Goal: Find specific page/section: Find specific page/section

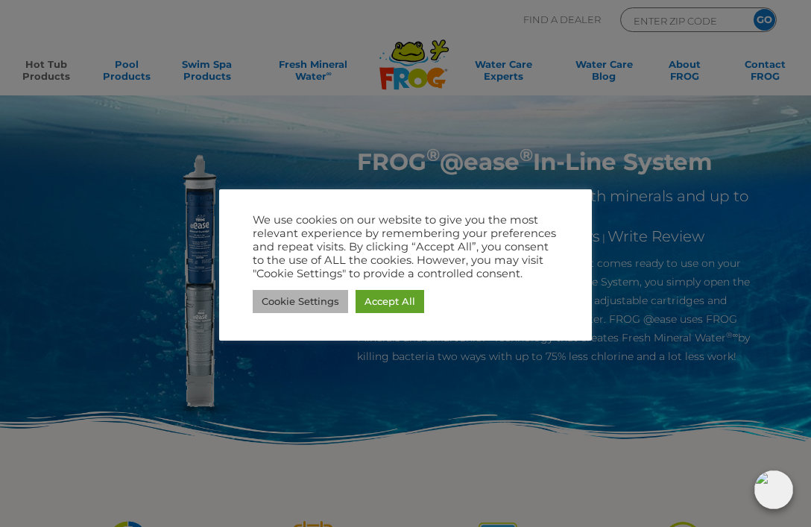
click at [286, 302] on link "Cookie Settings" at bounding box center [300, 301] width 95 height 23
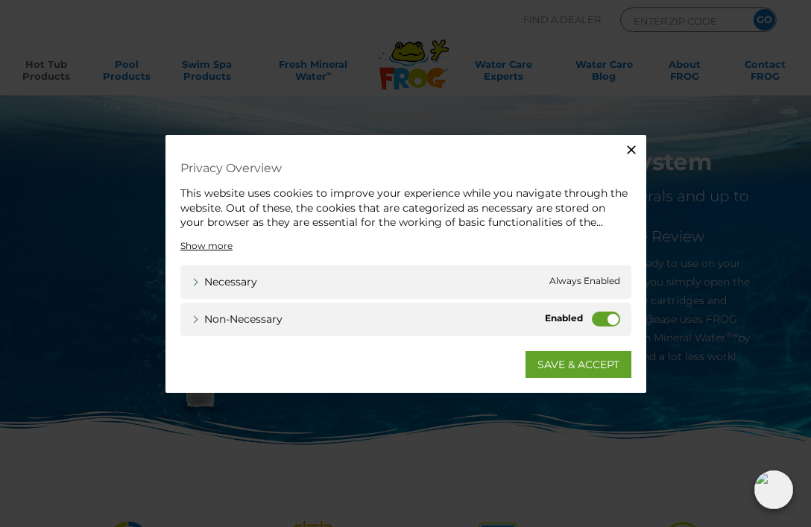
click at [594, 312] on label "Non-necessary" at bounding box center [606, 318] width 28 height 15
click at [0, 0] on input "Non-necessary" at bounding box center [0, 0] width 0 height 0
click at [578, 369] on link "SAVE & ACCEPT" at bounding box center [579, 363] width 106 height 27
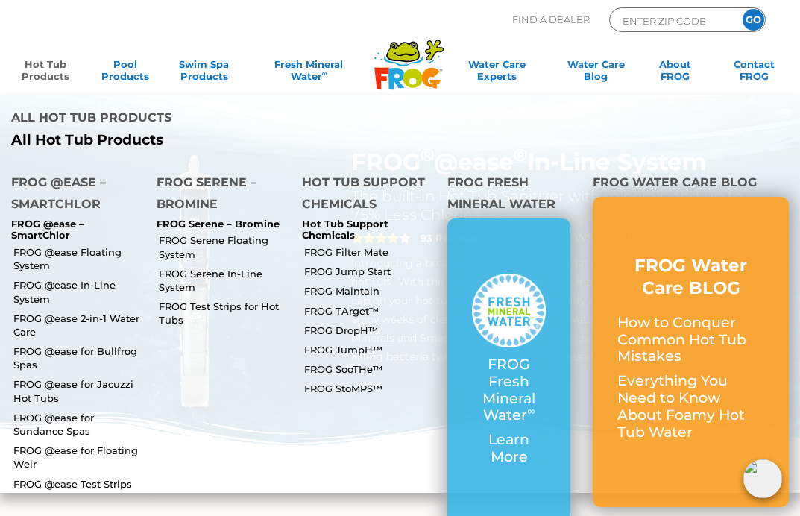
click at [33, 77] on link "Hot Tub Products" at bounding box center [46, 73] width 62 height 30
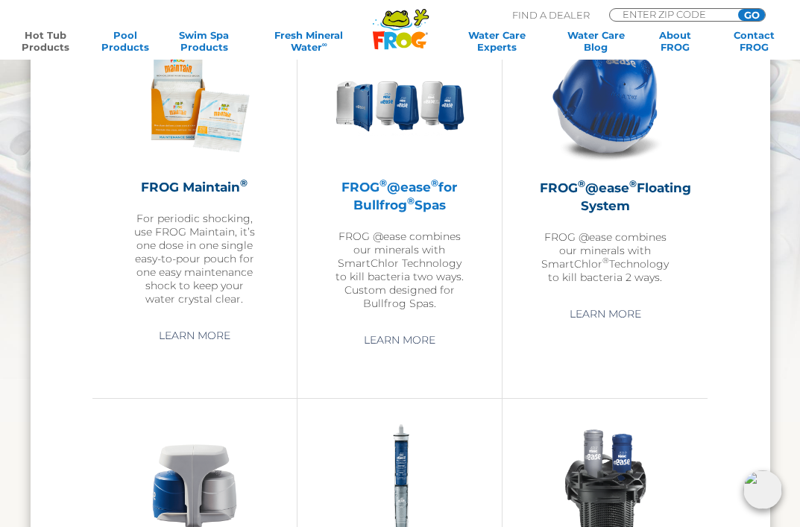
scroll to position [1455, 0]
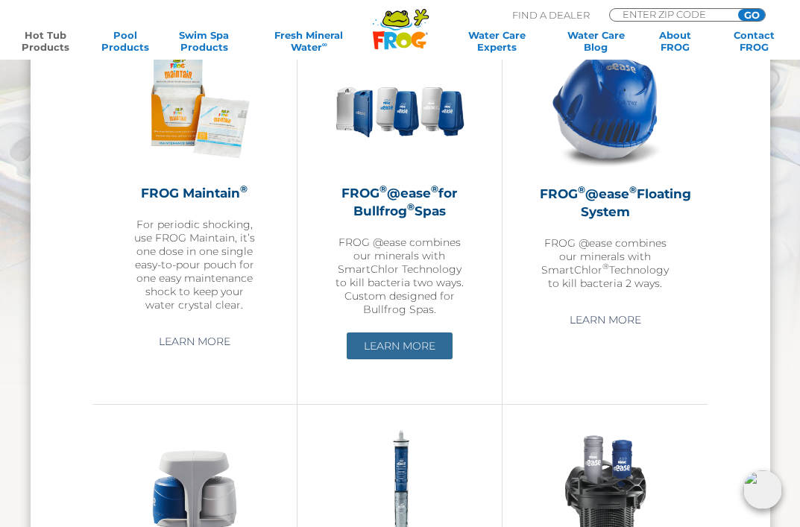
click at [400, 347] on link "Learn More" at bounding box center [400, 346] width 106 height 27
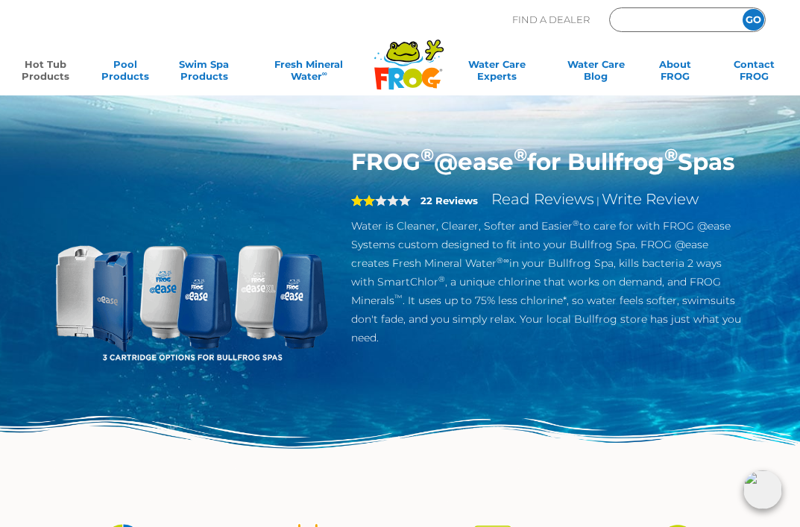
click at [658, 16] on input "Zip Code Form" at bounding box center [671, 20] width 101 height 17
type input "64134"
click at [753, 19] on input "GO" at bounding box center [754, 20] width 22 height 22
